Goal: Task Accomplishment & Management: Manage account settings

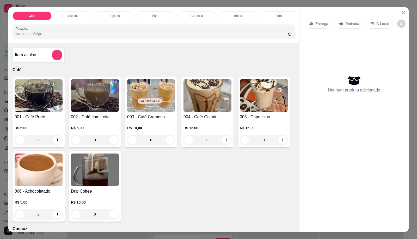
scroll to position [0, 209]
click at [124, 15] on div "Salgados" at bounding box center [110, 15] width 39 height 9
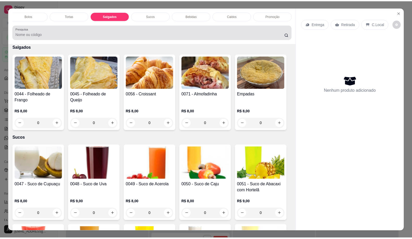
scroll to position [12, 0]
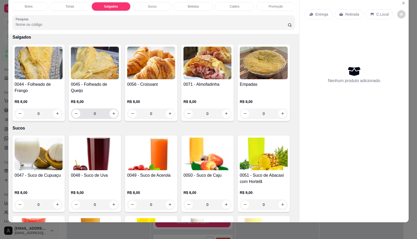
click at [109, 114] on button "increase-product-quantity" at bounding box center [113, 113] width 8 height 8
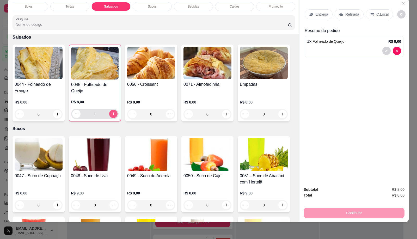
type input "1"
click at [375, 22] on div "Entrega Retirada C.Local Resumo do pedido 1 x Folheado de Queijo R$ 8,00" at bounding box center [353, 32] width 99 height 54
click at [376, 12] on p "C.Local" at bounding box center [382, 14] width 12 height 5
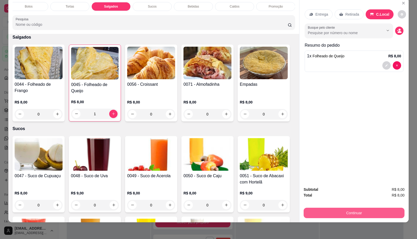
click at [332, 208] on button "Continuar" at bounding box center [353, 213] width 101 height 10
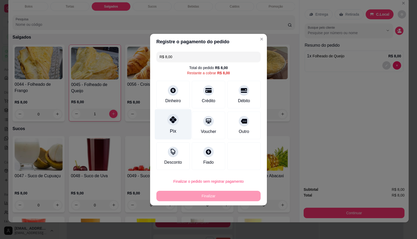
drag, startPoint x: 161, startPoint y: 120, endPoint x: 164, endPoint y: 123, distance: 3.8
click at [162, 120] on div "Pix" at bounding box center [173, 124] width 37 height 30
type input "R$ 0,00"
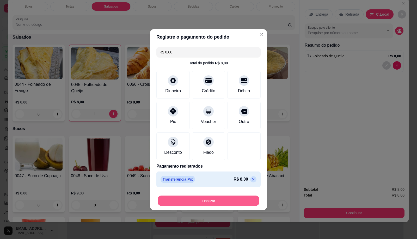
click at [192, 202] on button "Finalizar" at bounding box center [208, 200] width 101 height 10
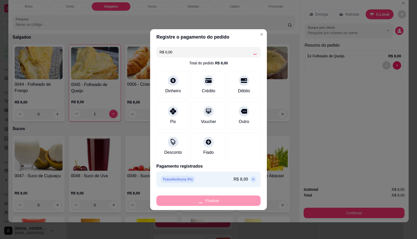
type input "0"
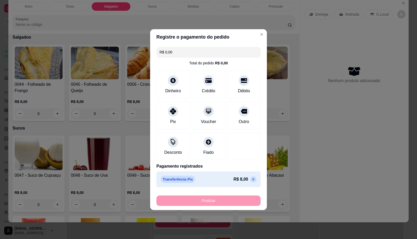
type input "-R$ 8,00"
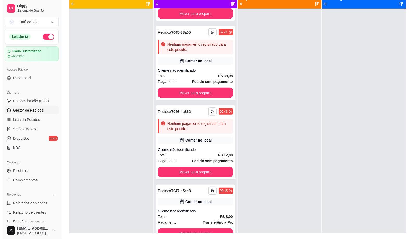
scroll to position [79, 0]
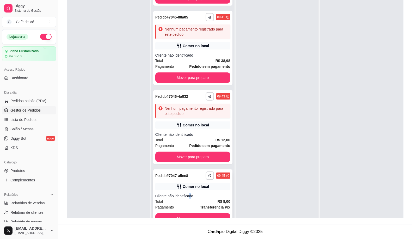
click at [190, 196] on div "Cliente não identificado" at bounding box center [192, 195] width 75 height 5
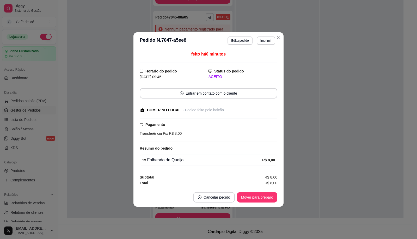
click at [249, 204] on footer "Cancelar pedido Mover para preparo" at bounding box center [208, 197] width 150 height 19
click at [249, 202] on div "Mover para preparo" at bounding box center [257, 197] width 40 height 10
click at [250, 201] on div "Mover para preparo" at bounding box center [253, 197] width 48 height 10
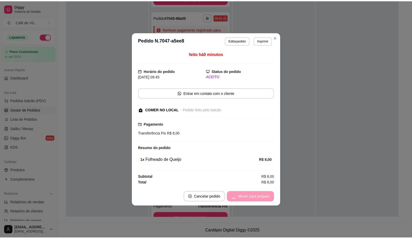
scroll to position [162, 0]
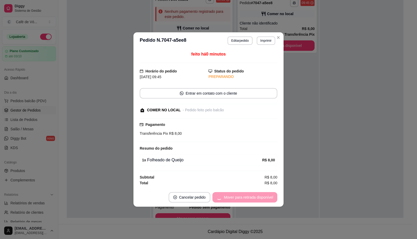
click at [250, 201] on div "Mover para retirada disponível" at bounding box center [244, 197] width 65 height 10
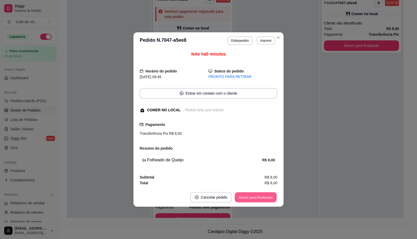
click at [250, 201] on button "Mover para finalizado" at bounding box center [256, 197] width 42 height 10
click at [250, 200] on div "Mover para finalizado" at bounding box center [252, 197] width 51 height 10
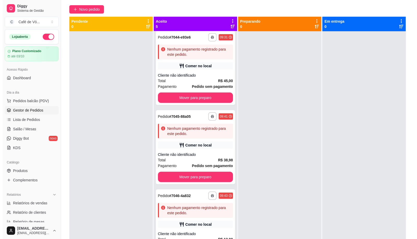
scroll to position [40, 0]
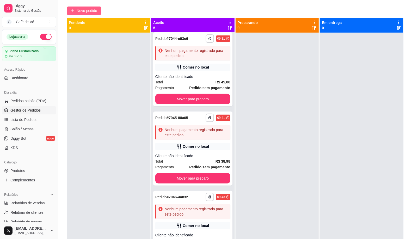
click at [97, 13] on span "Novo pedido" at bounding box center [87, 11] width 21 height 6
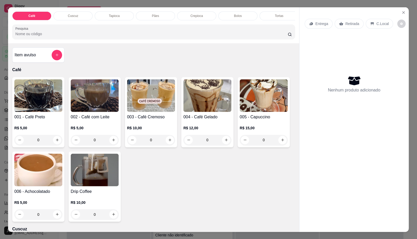
click at [88, 101] on img at bounding box center [95, 95] width 48 height 33
click at [177, 98] on div "Com açucar R$ 6,00" at bounding box center [209, 105] width 138 height 17
radio input "true"
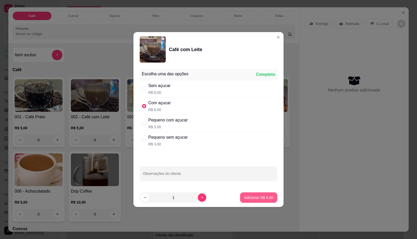
click at [260, 196] on p "Adicionar R$ 6,00" at bounding box center [258, 197] width 29 height 5
type input "1"
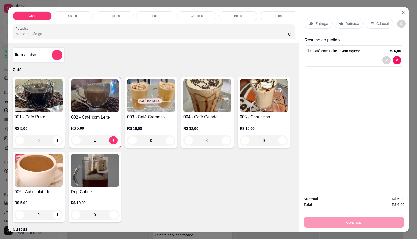
drag, startPoint x: 162, startPoint y: 9, endPoint x: 164, endPoint y: 14, distance: 5.3
click at [164, 14] on div "Pães" at bounding box center [155, 15] width 39 height 9
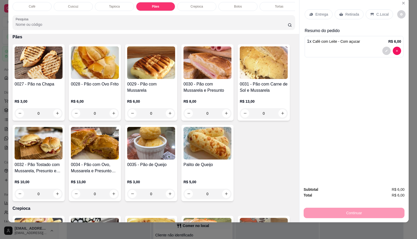
click at [181, 106] on div "0030 - Pão com Mussarela e Presunto R$ 8,00 0" at bounding box center [207, 82] width 52 height 76
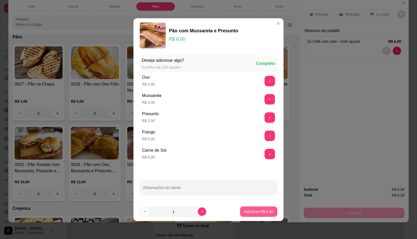
click at [249, 210] on p "Adicionar R$ 8,00" at bounding box center [258, 211] width 29 height 5
type input "1"
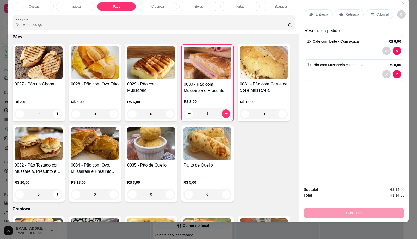
scroll to position [0, 209]
drag, startPoint x: 147, startPoint y: 4, endPoint x: 187, endPoint y: 55, distance: 64.8
click at [148, 4] on div "Sucos" at bounding box center [152, 6] width 39 height 9
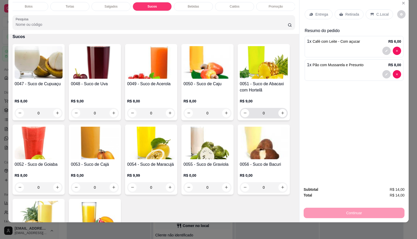
click at [268, 108] on input "0" at bounding box center [263, 113] width 29 height 10
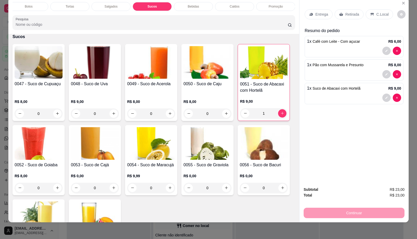
type input "1"
click at [334, 39] on span "Café com Leite - Com açucar" at bounding box center [335, 41] width 47 height 4
click at [322, 64] on div "1 x Pão com Mussarela e Presunto R$ 8,00" at bounding box center [353, 69] width 99 height 21
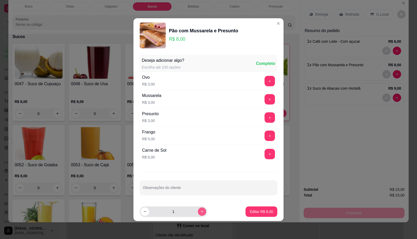
click at [200, 211] on button "increase-product-quantity" at bounding box center [202, 211] width 8 height 8
type input "2"
click at [251, 210] on p "Editar R$ 16,00" at bounding box center [260, 211] width 24 height 5
type input "2"
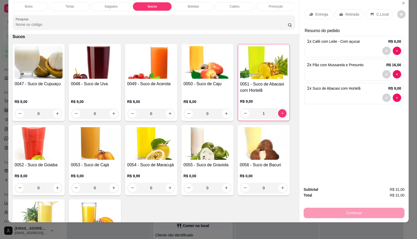
click at [170, 162] on h4 "0054 - Suco de Maracujá" at bounding box center [151, 165] width 48 height 6
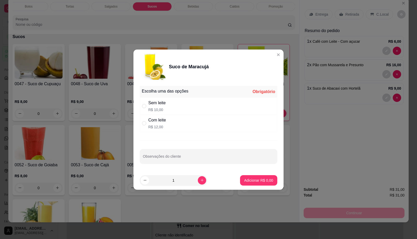
click at [173, 109] on div "Sem leite R$ 10,00" at bounding box center [209, 105] width 138 height 17
radio input "true"
click at [245, 186] on footer "1 Adicionar R$ 10,00" at bounding box center [208, 180] width 150 height 19
click at [242, 180] on p "Adicionar R$ 10,00" at bounding box center [257, 180] width 31 height 5
type input "1"
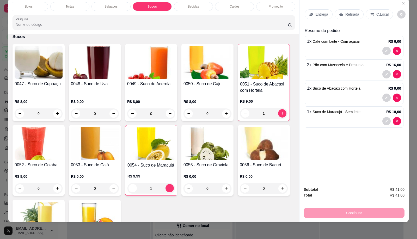
click at [345, 63] on div "2 x Pão com Mussarela e Presunto R$ 16,00" at bounding box center [353, 69] width 99 height 21
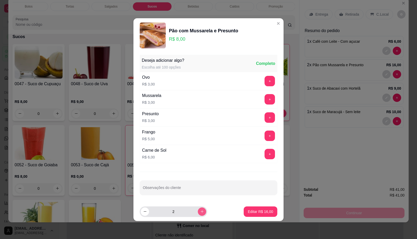
click at [198, 209] on button "increase-product-quantity" at bounding box center [202, 211] width 8 height 8
type input "3"
click at [267, 210] on p "Editar R$ 24,00" at bounding box center [260, 211] width 25 height 5
type input "3"
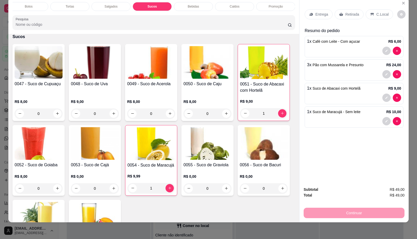
click at [377, 12] on p "C.Local" at bounding box center [382, 14] width 12 height 5
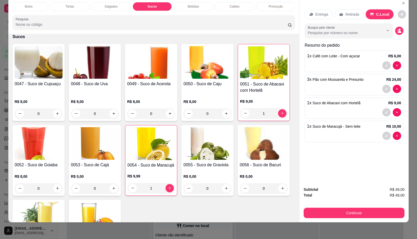
click at [362, 208] on button "Continuar" at bounding box center [353, 213] width 101 height 10
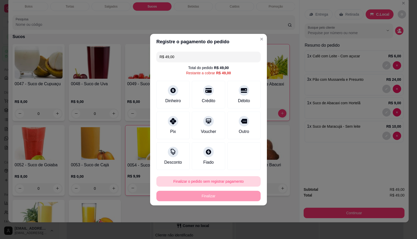
click at [239, 184] on button "Finalizar o pedido sem registrar pagamento" at bounding box center [208, 181] width 104 height 10
click at [238, 226] on button "Confirmar" at bounding box center [241, 224] width 19 height 8
type input "0"
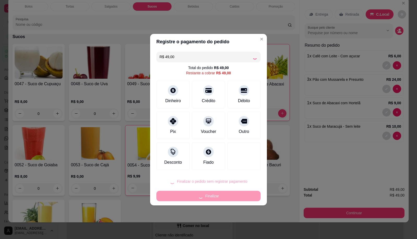
type input "0"
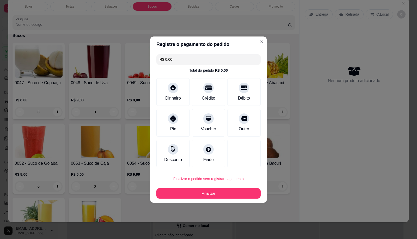
type input "R$ 0,00"
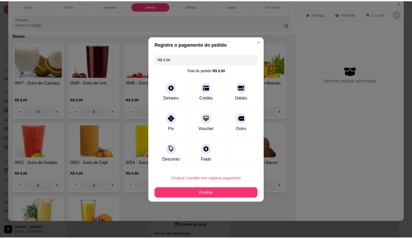
scroll to position [1208, 0]
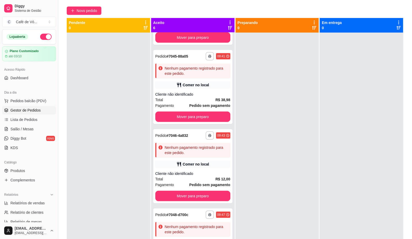
click at [287, 167] on div at bounding box center [276, 152] width 83 height 239
click at [219, 164] on div "Comer no local" at bounding box center [192, 163] width 75 height 7
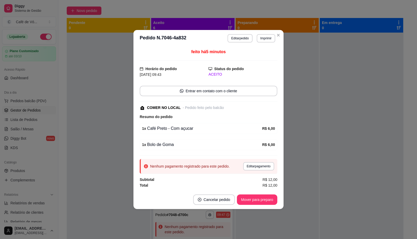
click at [240, 39] on button "Editar pedido" at bounding box center [239, 38] width 25 height 8
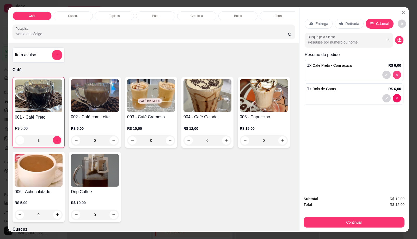
type input "0"
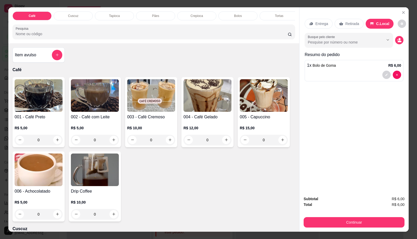
click at [155, 145] on input "0" at bounding box center [150, 140] width 29 height 10
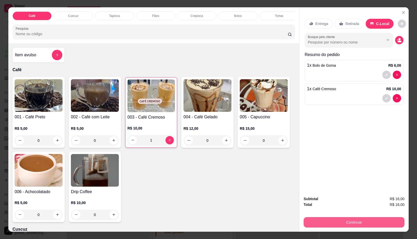
click at [312, 219] on button "Continuar" at bounding box center [353, 222] width 101 height 10
click at [211, 180] on button "Finalizar o pedido sem registrar pagamento" at bounding box center [208, 181] width 104 height 10
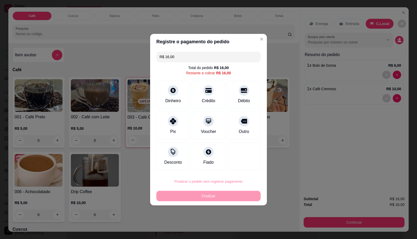
click at [239, 223] on button "Confirmar" at bounding box center [241, 224] width 19 height 8
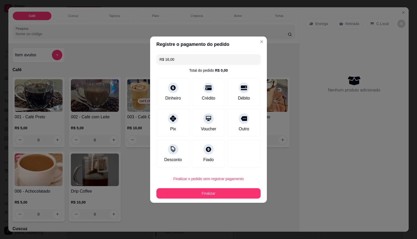
type input "0"
type input "R$ 0,00"
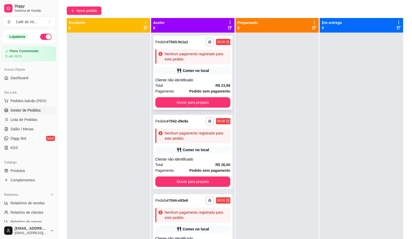
click at [221, 67] on div "**********" at bounding box center [192, 73] width 79 height 74
click at [188, 124] on div "**********" at bounding box center [192, 121] width 75 height 8
click at [182, 55] on div "Nenhum pagamento registrado para este pedido." at bounding box center [197, 56] width 64 height 10
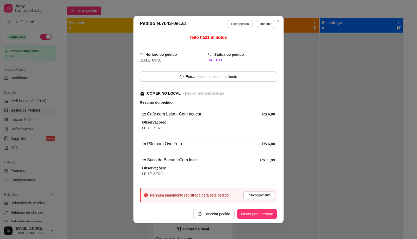
click at [235, 25] on button "Editar pedido" at bounding box center [239, 24] width 25 height 8
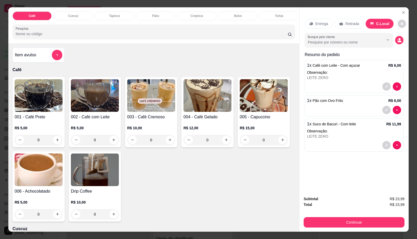
click at [315, 219] on button "Continuar" at bounding box center [353, 222] width 101 height 10
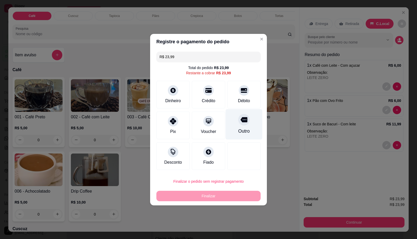
click at [246, 104] on div "Débito" at bounding box center [243, 95] width 33 height 28
type input "R$ 0,00"
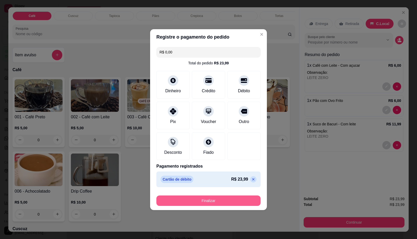
click at [205, 198] on button "Finalizar" at bounding box center [208, 200] width 104 height 10
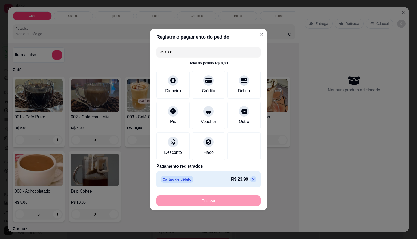
type input "0"
type input "-R$ 23,99"
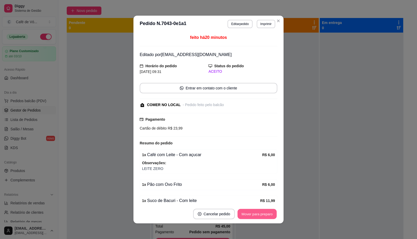
click at [256, 211] on button "Mover para preparo" at bounding box center [256, 214] width 39 height 10
click at [256, 211] on div "Mover para preparo" at bounding box center [257, 214] width 40 height 10
click at [256, 211] on div "Mover para preparo" at bounding box center [253, 214] width 48 height 10
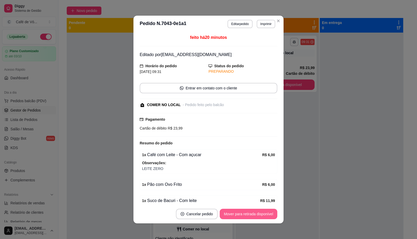
click at [256, 211] on button "Mover para retirada disponível" at bounding box center [249, 214] width 58 height 10
click at [256, 211] on div "Mover para retirada disponível" at bounding box center [244, 214] width 65 height 10
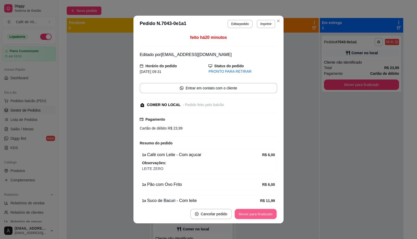
click at [256, 211] on button "Mover para finalizado" at bounding box center [256, 214] width 42 height 10
click at [256, 211] on div "Mover para finalizado" at bounding box center [252, 214] width 51 height 10
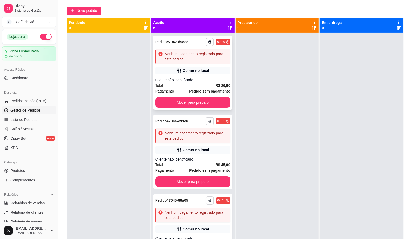
click at [211, 79] on div "Cliente não identificado" at bounding box center [192, 79] width 75 height 5
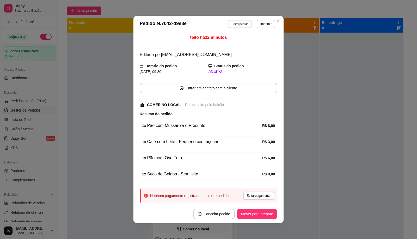
click at [244, 26] on button "Editar pedido" at bounding box center [240, 24] width 24 height 8
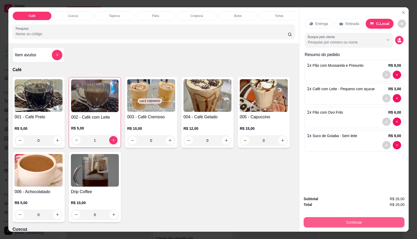
click at [310, 222] on button "Continuar" at bounding box center [353, 222] width 101 height 10
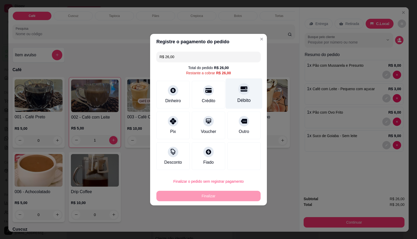
click at [250, 89] on div "Débito" at bounding box center [244, 93] width 37 height 30
type input "R$ 0,00"
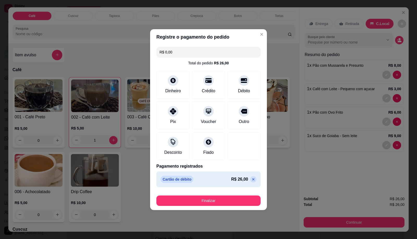
click at [229, 198] on button "Finalizar" at bounding box center [208, 200] width 104 height 10
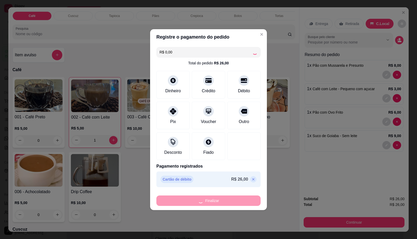
click at [230, 198] on div "Finalizar" at bounding box center [208, 200] width 104 height 10
click at [231, 199] on div "Finalizar" at bounding box center [208, 200] width 104 height 10
click at [244, 203] on div "Finalizar" at bounding box center [208, 200] width 104 height 10
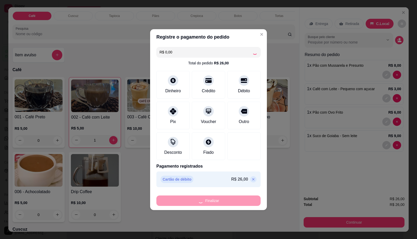
click at [244, 203] on div "Finalizar" at bounding box center [208, 200] width 104 height 10
click at [247, 205] on div "Finalizar" at bounding box center [208, 200] width 104 height 10
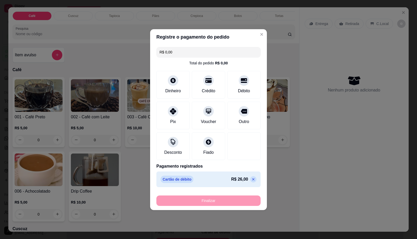
type input "0"
click at [248, 205] on div "Finalizar" at bounding box center [208, 200] width 104 height 10
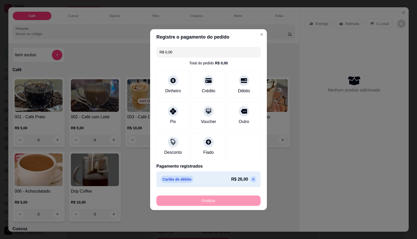
click at [248, 205] on div "Finalizar" at bounding box center [208, 200] width 104 height 10
type input "-R$ 26,00"
click at [248, 205] on footer "Cancelar pedido Mover para preparo" at bounding box center [208, 213] width 150 height 19
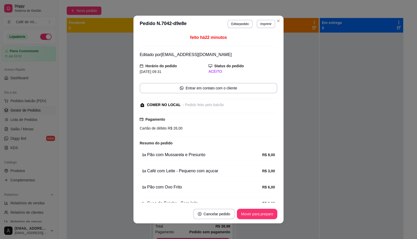
click at [248, 205] on footer "Cancelar pedido Mover para preparo" at bounding box center [208, 213] width 150 height 19
click at [271, 213] on button "Mover para preparo" at bounding box center [257, 214] width 40 height 10
click at [269, 213] on div "Mover para preparo" at bounding box center [253, 214] width 48 height 10
click at [267, 212] on div "Mover para preparo" at bounding box center [253, 214] width 48 height 10
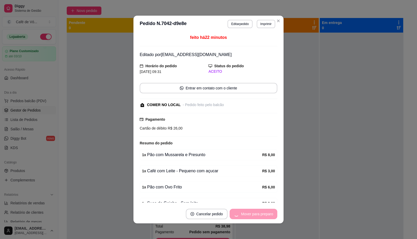
click at [267, 212] on button "Mover para preparo" at bounding box center [253, 214] width 48 height 10
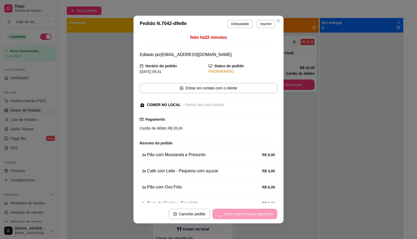
click at [267, 211] on div "Mover para retirada disponível" at bounding box center [244, 214] width 65 height 10
click at [265, 210] on div "Mover para retirada disponível" at bounding box center [244, 214] width 65 height 10
click at [265, 210] on button "Mover para retirada disponível" at bounding box center [249, 214] width 58 height 10
click at [265, 210] on div "Mover para retirada disponível" at bounding box center [244, 214] width 65 height 10
click at [264, 210] on div "Mover para retirada disponível" at bounding box center [244, 214] width 65 height 10
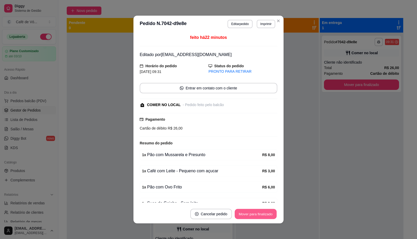
click at [261, 209] on button "Mover para finalizado" at bounding box center [256, 214] width 42 height 10
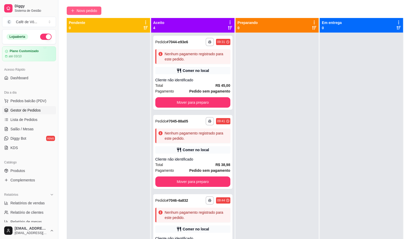
click at [97, 11] on span "Novo pedido" at bounding box center [87, 11] width 21 height 6
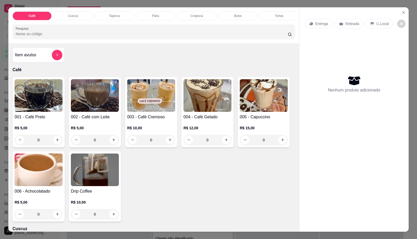
drag, startPoint x: 158, startPoint y: 10, endPoint x: 154, endPoint y: 20, distance: 11.1
click at [157, 11] on div "Pães" at bounding box center [155, 15] width 39 height 9
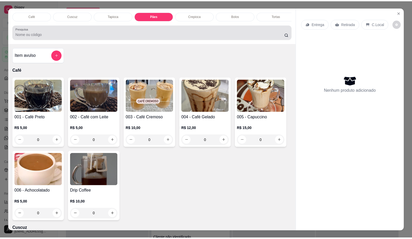
scroll to position [12, 0]
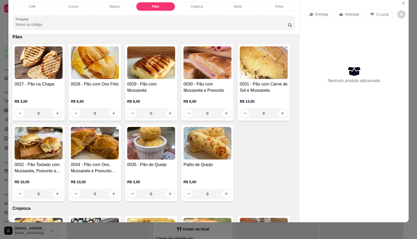
click at [111, 85] on h4 "0028 - Pão com Ovo Frito" at bounding box center [95, 84] width 48 height 6
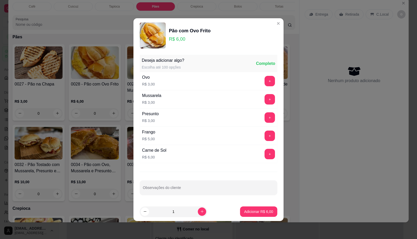
drag, startPoint x: 262, startPoint y: 205, endPoint x: 259, endPoint y: 207, distance: 3.7
click at [261, 207] on footer "1 Adicionar R$ 6,00" at bounding box center [208, 211] width 150 height 19
click at [259, 207] on button "Adicionar R$ 6,00" at bounding box center [258, 211] width 37 height 10
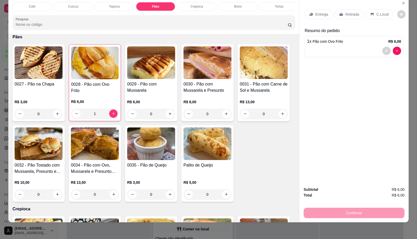
drag, startPoint x: 369, startPoint y: 3, endPoint x: 374, endPoint y: 5, distance: 5.5
click at [373, 5] on div "Entrega Retirada C.Local" at bounding box center [353, 14] width 99 height 18
click at [372, 9] on div "C.Local" at bounding box center [378, 14] width 27 height 10
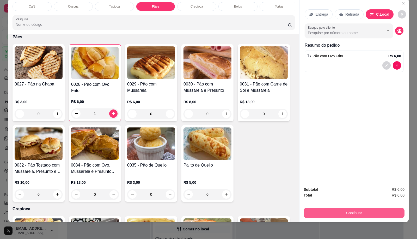
click at [339, 209] on button "Continuar" at bounding box center [353, 213] width 101 height 10
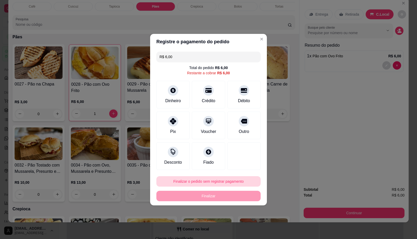
click at [216, 177] on button "Finalizar o pedido sem registrar pagamento" at bounding box center [208, 181] width 104 height 10
click at [238, 227] on button "Confirmar" at bounding box center [240, 224] width 19 height 8
type input "0"
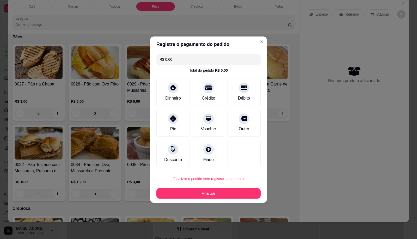
type input "R$ 0,00"
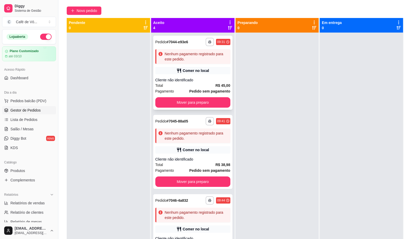
click at [177, 67] on div "Comer no local" at bounding box center [192, 70] width 75 height 7
click at [192, 141] on div "Nenhum pagamento registrado para este pedido." at bounding box center [192, 135] width 75 height 15
click at [179, 216] on div "Nenhum pagamento registrado para este pedido." at bounding box center [197, 215] width 64 height 10
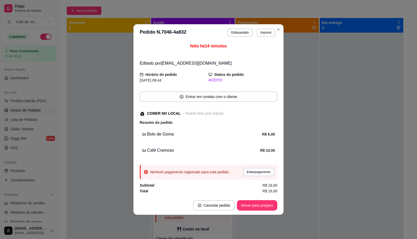
click at [255, 167] on div "Nenhum pagamento registrado para este pedido. Editar pagamento" at bounding box center [209, 172] width 138 height 15
click at [255, 169] on button "Editar pagamento" at bounding box center [258, 172] width 31 height 8
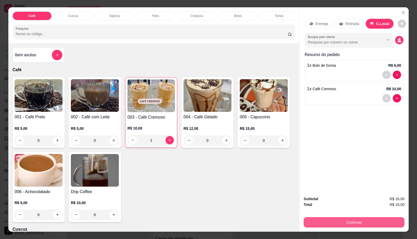
click at [341, 221] on button "Continuar" at bounding box center [353, 222] width 101 height 10
click at [172, 128] on div "Pix" at bounding box center [173, 131] width 6 height 6
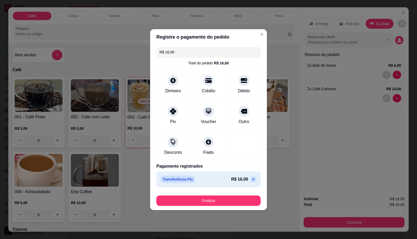
type input "R$ 0,00"
click at [176, 201] on button "Finalizar" at bounding box center [208, 200] width 104 height 10
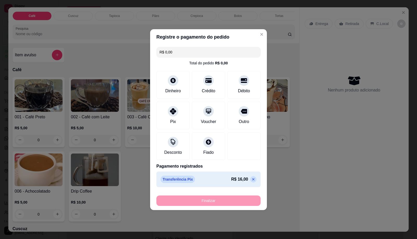
type input "0"
type input "-R$ 16,00"
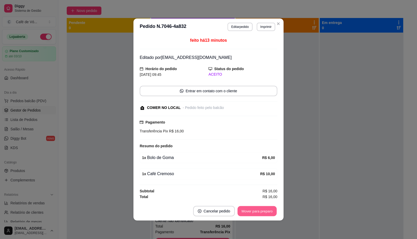
click at [253, 211] on button "Mover para preparo" at bounding box center [256, 211] width 39 height 10
click at [253, 211] on div "Mover para preparo" at bounding box center [257, 211] width 40 height 10
click at [253, 211] on div "Mover para preparo" at bounding box center [253, 211] width 48 height 10
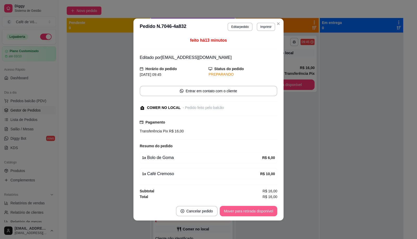
click at [253, 211] on button "Mover para retirada disponível" at bounding box center [249, 211] width 58 height 10
click at [253, 211] on div "Mover para retirada disponível" at bounding box center [249, 211] width 58 height 10
click at [253, 211] on div "Mover para retirada disponível" at bounding box center [244, 211] width 65 height 10
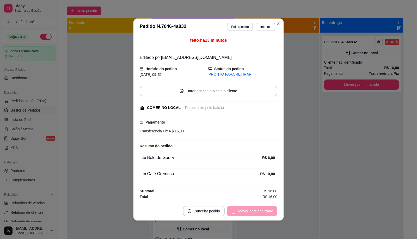
click at [253, 211] on div "Mover para finalizado" at bounding box center [252, 211] width 51 height 10
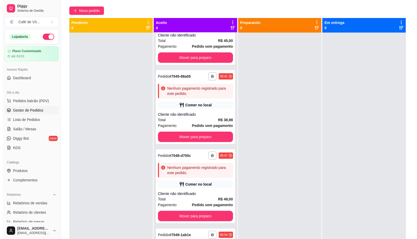
scroll to position [53, 0]
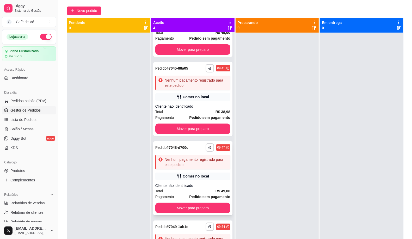
click at [222, 184] on div "Cliente não identificado" at bounding box center [192, 185] width 75 height 5
click at [197, 38] on strong "Pedido sem pagamento" at bounding box center [209, 38] width 41 height 4
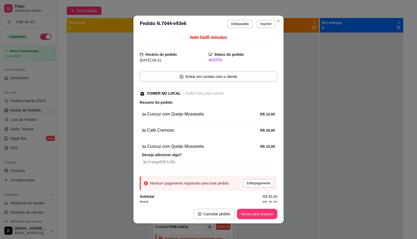
click at [235, 29] on header "**********" at bounding box center [208, 24] width 150 height 17
click at [235, 21] on button "Editar pedido" at bounding box center [239, 24] width 25 height 8
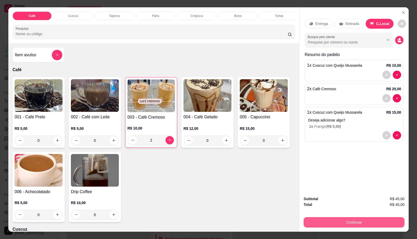
click at [338, 219] on button "Continuar" at bounding box center [353, 222] width 101 height 10
click at [178, 92] on div "Dinheiro" at bounding box center [173, 93] width 37 height 30
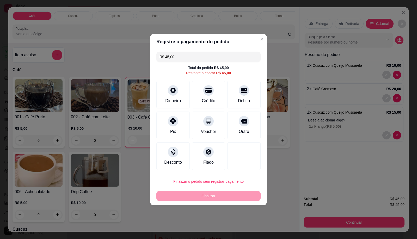
click at [189, 119] on input "0,00" at bounding box center [208, 114] width 104 height 10
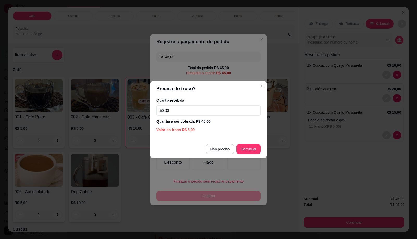
type input "50,00"
type input "R$ 0,00"
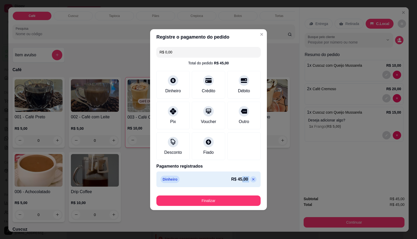
click at [236, 192] on section "Registre o pagamento do pedido R$ 0,00 Total do pedido R$ 45,00 Dinheiro Crédit…" at bounding box center [208, 119] width 117 height 181
click at [236, 193] on footer "Finalizar" at bounding box center [208, 199] width 117 height 21
click at [235, 195] on div "Finalizar" at bounding box center [208, 199] width 104 height 13
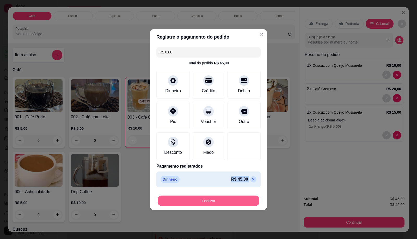
click at [234, 200] on button "Finalizar" at bounding box center [208, 200] width 101 height 10
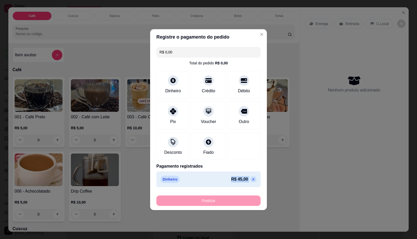
type input "0"
type input "-R$ 45,00"
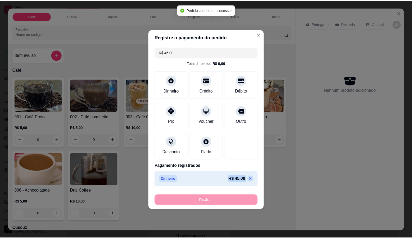
scroll to position [0, 0]
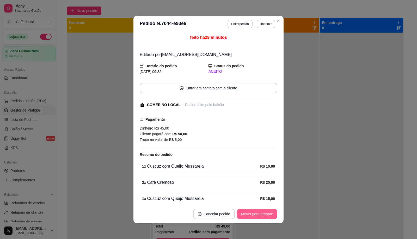
click at [244, 211] on button "Mover para preparo" at bounding box center [257, 214] width 40 height 10
click at [244, 211] on div "Mover para preparo" at bounding box center [257, 214] width 40 height 10
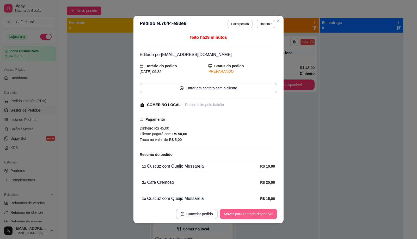
click at [245, 211] on button "Mover para retirada disponível" at bounding box center [249, 214] width 58 height 10
click at [245, 211] on div "Mover para retirada disponível" at bounding box center [249, 214] width 58 height 10
click at [245, 211] on div "Mover para retirada disponível" at bounding box center [244, 214] width 65 height 10
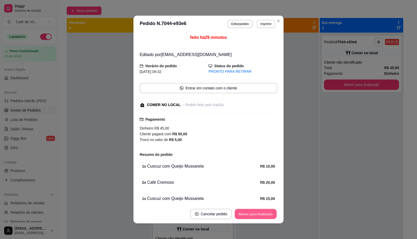
click at [245, 211] on button "Mover para finalizado" at bounding box center [256, 214] width 42 height 10
click at [245, 211] on div "Mover para finalizado" at bounding box center [255, 214] width 43 height 10
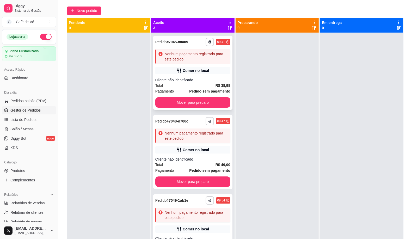
click at [223, 78] on div "Cliente não identificado" at bounding box center [192, 79] width 75 height 5
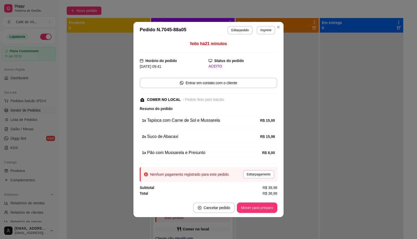
drag, startPoint x: 279, startPoint y: 90, endPoint x: 282, endPoint y: 103, distance: 13.3
click at [282, 93] on div "feito há 21 minutos Horário do pedido [DATE] 09:41 Status do pedido ACEITO Entr…" at bounding box center [208, 119] width 150 height 160
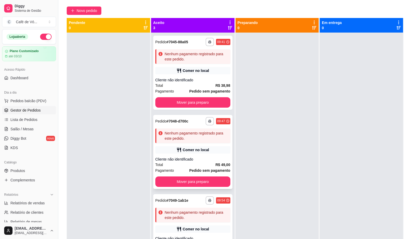
click at [202, 148] on div "**********" at bounding box center [192, 152] width 79 height 74
click at [213, 50] on div "Nenhum pagamento registrado para este pedido." at bounding box center [192, 56] width 75 height 15
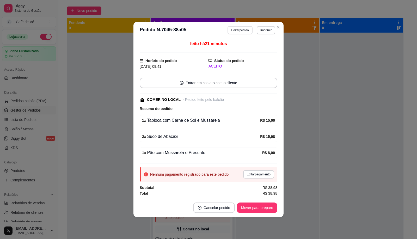
click at [236, 27] on button "Editar pedido" at bounding box center [239, 30] width 25 height 8
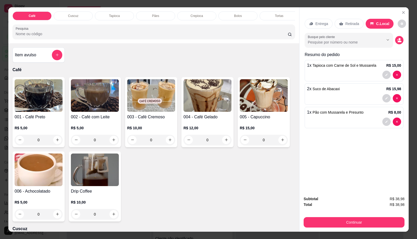
drag, startPoint x: 366, startPoint y: 212, endPoint x: 363, endPoint y: 215, distance: 5.0
click at [365, 213] on div "Subtotal R$ 38,98 Total R$ 38,98 Continuar" at bounding box center [353, 212] width 101 height 32
click at [363, 217] on button "Continuar" at bounding box center [353, 222] width 101 height 10
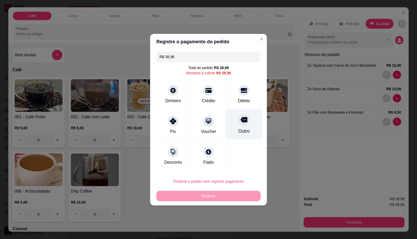
click at [239, 94] on div at bounding box center [244, 90] width 10 height 10
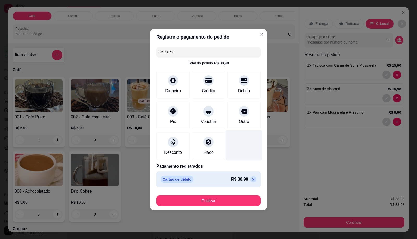
type input "R$ 0,00"
click at [214, 197] on button "Finalizar" at bounding box center [208, 200] width 104 height 10
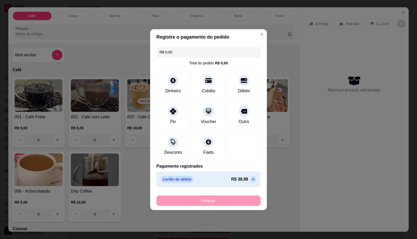
type input "0"
type input "-R$ 38,98"
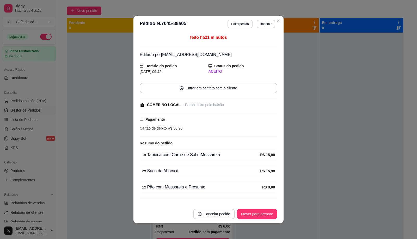
click at [260, 214] on button "Mover para preparo" at bounding box center [257, 214] width 40 height 10
click at [260, 214] on div "Mover para preparo" at bounding box center [253, 214] width 48 height 10
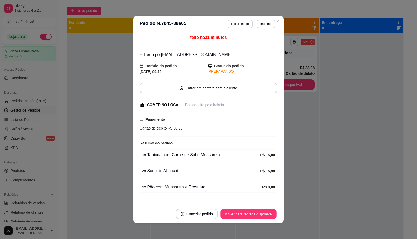
click at [260, 214] on button "Mover para retirada disponível" at bounding box center [248, 214] width 56 height 10
click at [261, 214] on div "Mover para retirada disponível" at bounding box center [244, 214] width 65 height 10
click at [261, 213] on div "Mover para retirada disponível" at bounding box center [244, 214] width 65 height 10
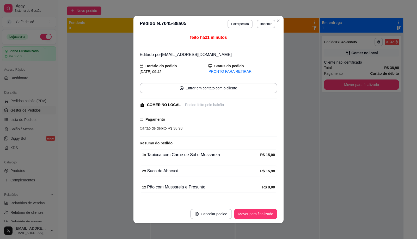
click at [259, 210] on button "Mover para finalizado" at bounding box center [255, 214] width 43 height 10
click at [258, 208] on footer "Cancelar pedido Mover para finalizado" at bounding box center [208, 213] width 150 height 19
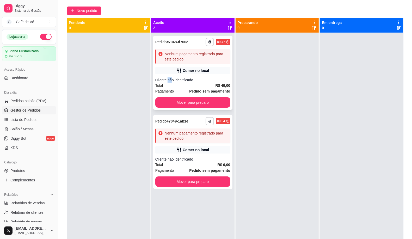
click at [170, 75] on div "**********" at bounding box center [192, 73] width 79 height 74
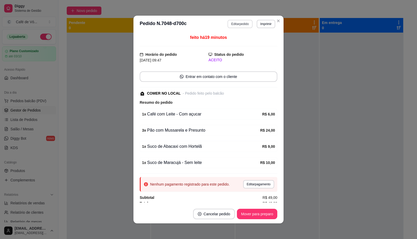
click at [236, 25] on button "Editar pedido" at bounding box center [239, 24] width 25 height 8
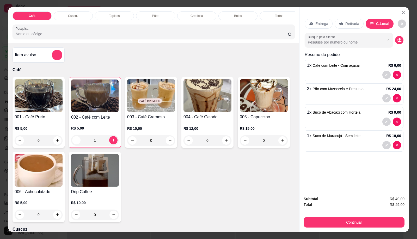
click at [352, 223] on button "Continuar" at bounding box center [353, 222] width 101 height 10
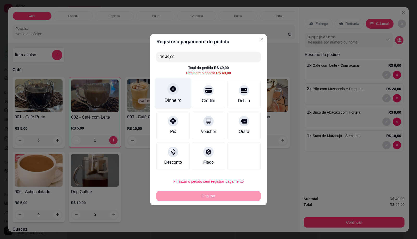
click at [166, 84] on div "Dinheiro" at bounding box center [173, 93] width 37 height 30
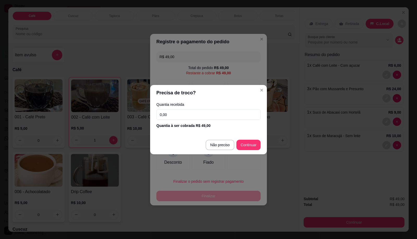
click at [189, 130] on section "Precisa de troco? Quantia recebida 0,00 Quantia à ser cobrada R$ 49,00 Não prec…" at bounding box center [208, 119] width 117 height 69
click at [189, 114] on input "0,00" at bounding box center [208, 114] width 104 height 10
type input "0,00"
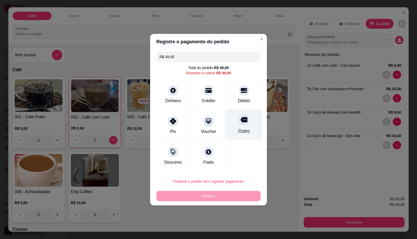
drag, startPoint x: 250, startPoint y: 102, endPoint x: 243, endPoint y: 109, distance: 9.4
click at [249, 102] on div "Débito" at bounding box center [243, 95] width 33 height 28
type input "R$ 0,00"
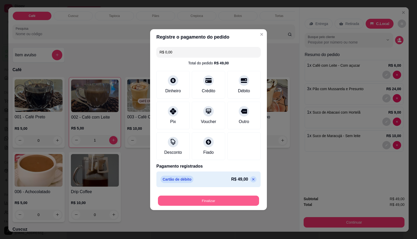
click at [233, 202] on button "Finalizar" at bounding box center [208, 200] width 101 height 10
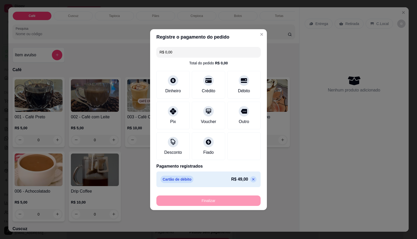
type input "0"
type input "-R$ 49,00"
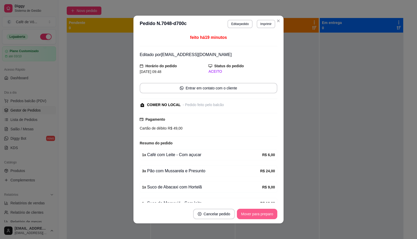
click at [247, 217] on button "Mover para preparo" at bounding box center [257, 214] width 40 height 10
click at [247, 217] on div "Mover para preparo" at bounding box center [253, 214] width 48 height 10
click at [246, 218] on div "Mover para preparo" at bounding box center [253, 214] width 48 height 10
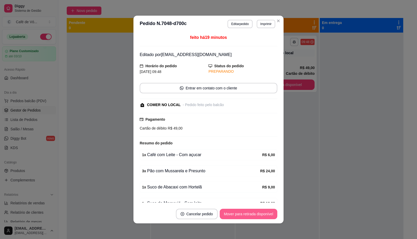
click at [246, 218] on div "Mover para retirada disponível" at bounding box center [249, 214] width 58 height 10
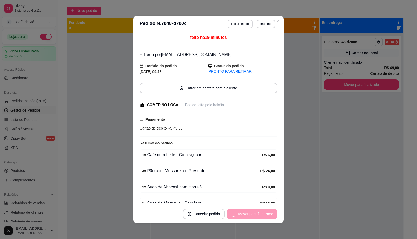
click at [245, 217] on div "Mover para finalizado" at bounding box center [252, 214] width 51 height 10
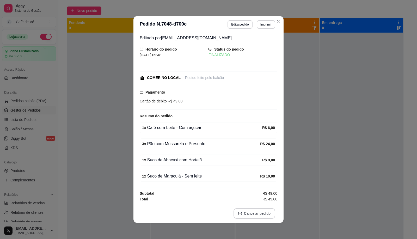
click at [278, 169] on div "Editado por [EMAIL_ADDRESS][DOMAIN_NAME] Horário do pedido [DATE] 09:48 Status …" at bounding box center [208, 118] width 150 height 171
click at [243, 108] on div "Pagamento Cartão de débito R$ 49,00" at bounding box center [209, 98] width 138 height 24
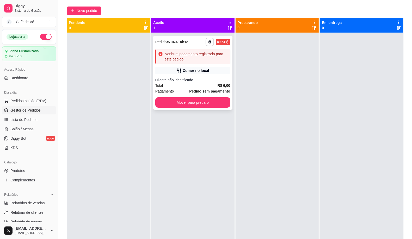
click at [229, 64] on div "**********" at bounding box center [192, 73] width 79 height 74
click at [20, 204] on span "Relatórios de vendas" at bounding box center [27, 202] width 34 height 5
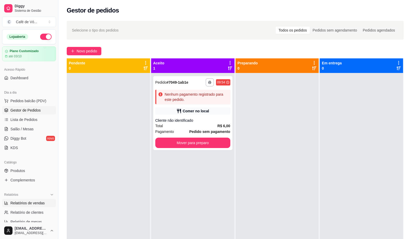
select select "ALL"
select select "0"
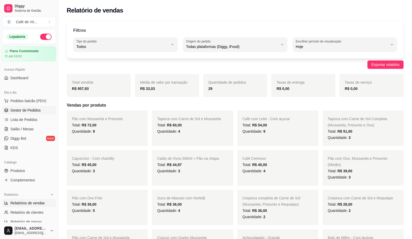
click at [44, 112] on link "Gestor de Pedidos" at bounding box center [29, 110] width 54 height 8
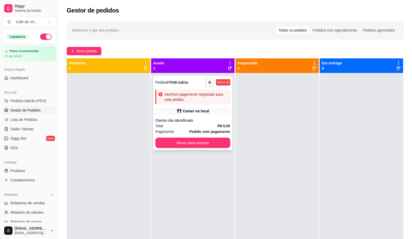
click at [178, 85] on div "**********" at bounding box center [192, 82] width 75 height 8
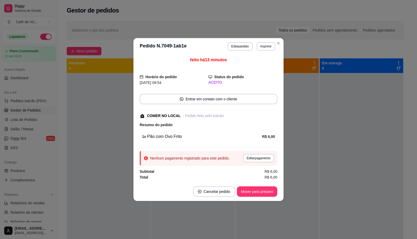
click at [244, 44] on button "Editar pedido" at bounding box center [239, 46] width 25 height 8
click at [336, 218] on button "Continuar" at bounding box center [353, 222] width 101 height 10
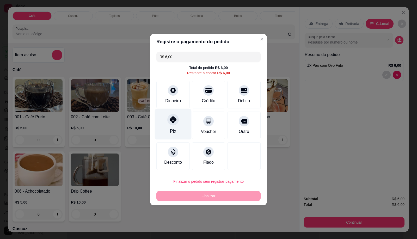
click at [170, 128] on div "Pix" at bounding box center [173, 131] width 6 height 7
type input "R$ 0,00"
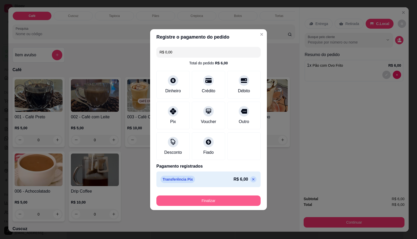
click at [175, 197] on button "Finalizar" at bounding box center [208, 200] width 104 height 10
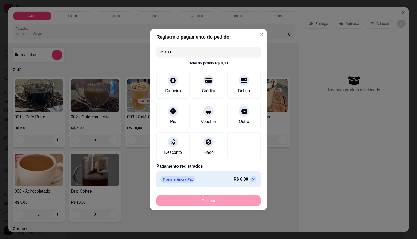
type input "0"
type input "-R$ 6,00"
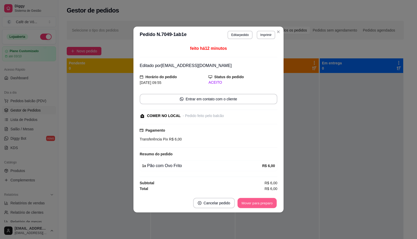
click at [244, 206] on button "Mover para preparo" at bounding box center [256, 203] width 39 height 10
click at [244, 206] on div "Mover para preparo" at bounding box center [257, 203] width 40 height 10
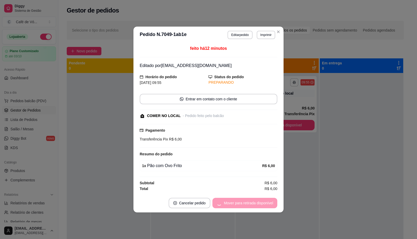
click at [244, 206] on div "Mover para retirada disponível" at bounding box center [244, 203] width 65 height 10
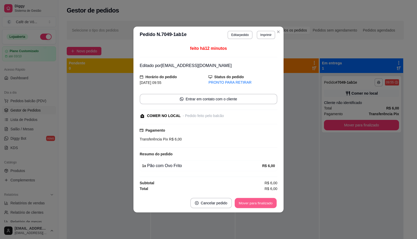
click at [244, 206] on button "Mover para finalizado" at bounding box center [256, 203] width 42 height 10
click at [244, 206] on div "Mover para finalizado" at bounding box center [255, 203] width 43 height 10
click at [244, 206] on div "Mover para finalizado" at bounding box center [252, 203] width 51 height 10
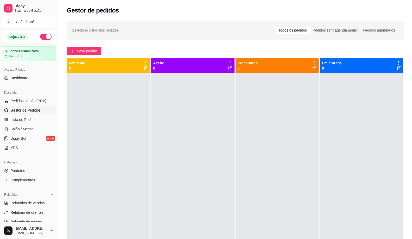
click at [73, 53] on icon "plus" at bounding box center [73, 51] width 4 height 4
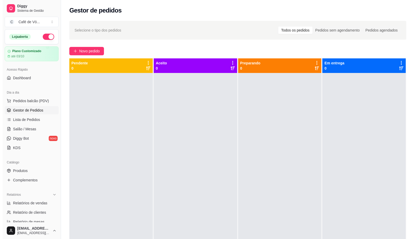
scroll to position [0, 209]
click p "Sucos"
click div "R$ 0,00 0"
click p "R$ 11,99"
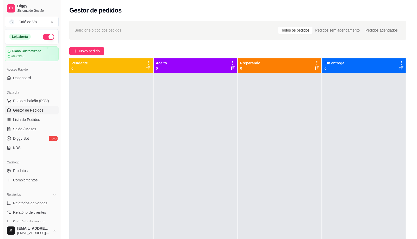
radio input "true"
click p "Adicionar R$ 11,99"
type input "1"
click div "Tapioca"
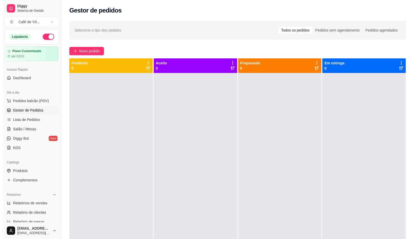
scroll to position [354, 0]
click h4 "0012 - Tapioca com Carne de Sol e Mussarela"
click p "Adicionar R$ 15,00"
type input "1"
click div "1 x Suco de Bacuri - Com leite R$ 11,99"
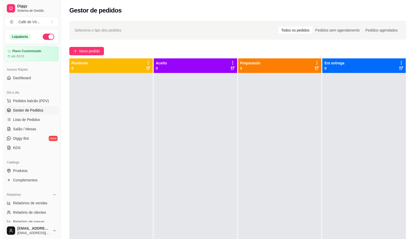
click button "increase-product-quantity"
type input "2"
click p "Editar R$ 23,98"
type input "2"
click p "C.Local"
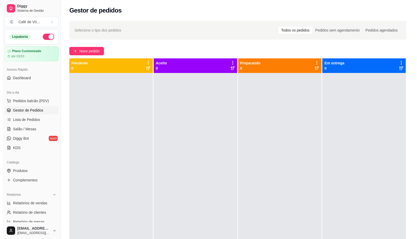
click button "Continuar"
click button "Finalizar o pedido sem registrar pagamento"
click button "Confirmar"
type input "0"
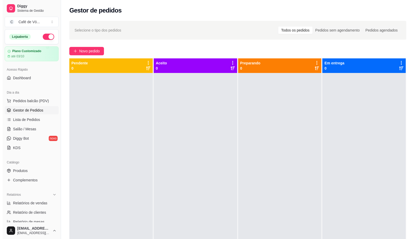
type input "R$ 0,00"
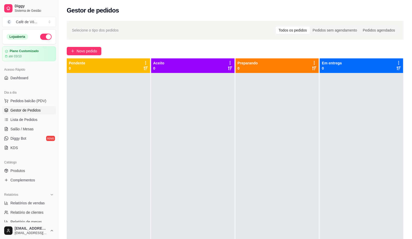
click div "Comer no local"
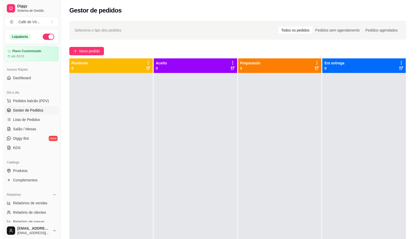
click button "Editar pedido"
click button "Continuar"
click div "Débito"
type input "R$ 0,00"
click button "Finalizar"
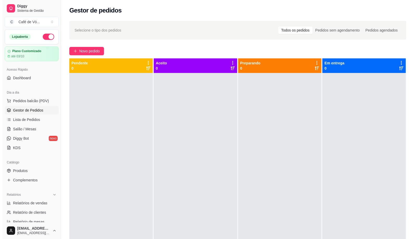
type input "0"
type input "-R$ 38,98"
click button "Mover para preparo"
click div "Mover para preparo"
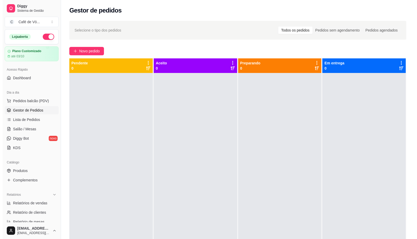
click div "Mover para preparo"
click div "Mover para retirada disponível"
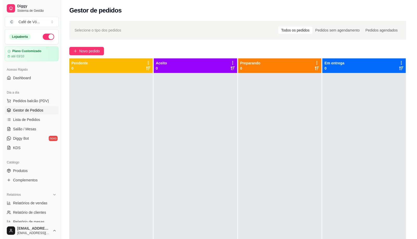
click button "Mover para finalizado"
click div "Mover para finalizado"
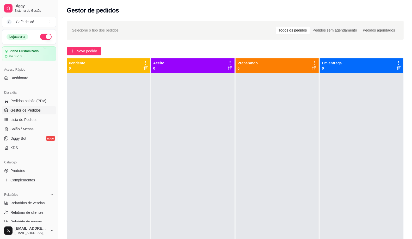
click at [15, 206] on link "Relatórios de vendas" at bounding box center [29, 203] width 54 height 8
select select "ALL"
select select "0"
click at [38, 111] on span "Gestor de Pedidos" at bounding box center [25, 110] width 30 height 5
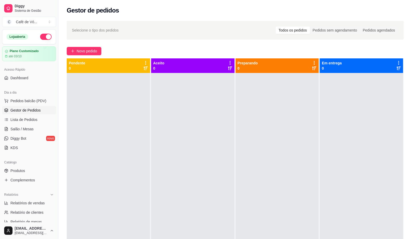
click at [76, 52] on button "Novo pedido" at bounding box center [84, 51] width 35 height 8
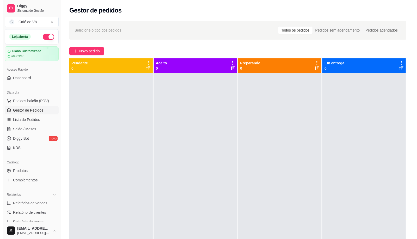
click input "0"
type input "1"
click div "Cuscuz"
click div "Tapioca"
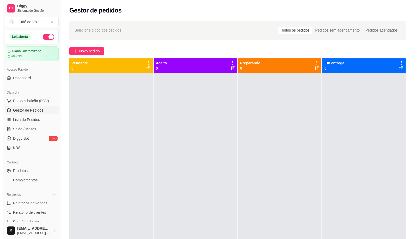
click div "0"
click button "Adicionar R$ 9,00"
type input "1"
click div "Café"
click button "increase-product-quantity"
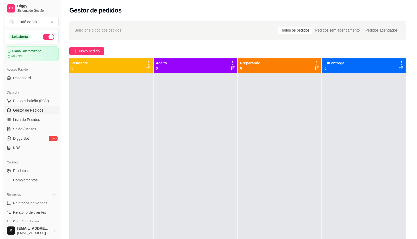
type input "2"
click div "Tapioca"
click img
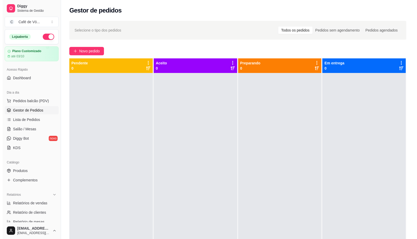
click p "Adicionar R$ 12,00"
type input "1"
click icon
click button "Continuar"
click button "Finalizar o pedido sem registrar pagamento"
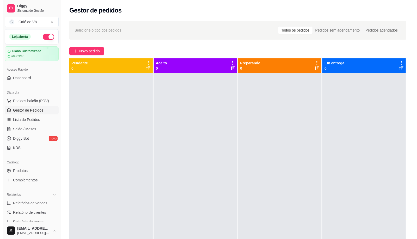
click button "Confirmar"
click div "Finalizar"
click button "Finalizar o pedido sem registrar pagamento"
click div "Atenção Você está criando um pedido sem pagamento. O pagamento poderá ser regis…"
click button "Confirmar"
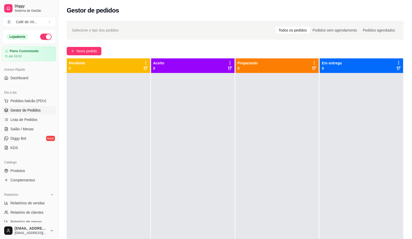
scroll to position [0, 0]
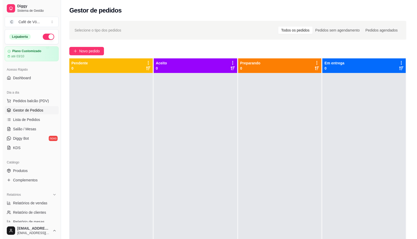
click icon "Close"
